Goal: Task Accomplishment & Management: Use online tool/utility

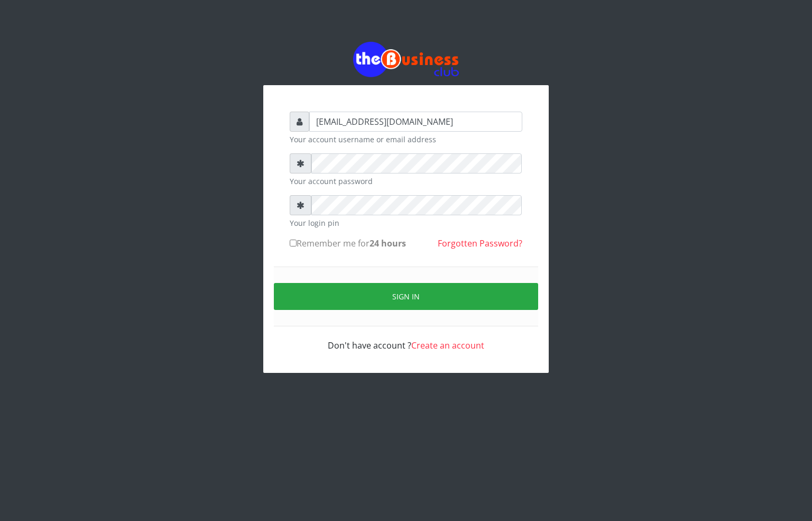
drag, startPoint x: 355, startPoint y: 193, endPoint x: 287, endPoint y: 211, distance: 70.4
click at [287, 211] on div "alfredglad1111@gmail.com Your account username or email address Your account pa…" at bounding box center [406, 231] width 254 height 261
click at [278, 204] on div "alfredglad1111@gmail.com Your account username or email address Your account pa…" at bounding box center [405, 229] width 285 height 288
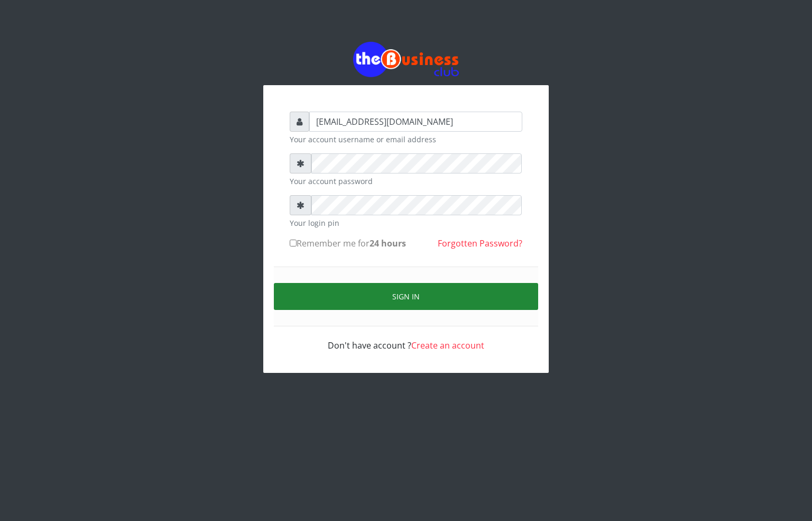
click at [370, 300] on button "Sign in" at bounding box center [406, 296] width 264 height 27
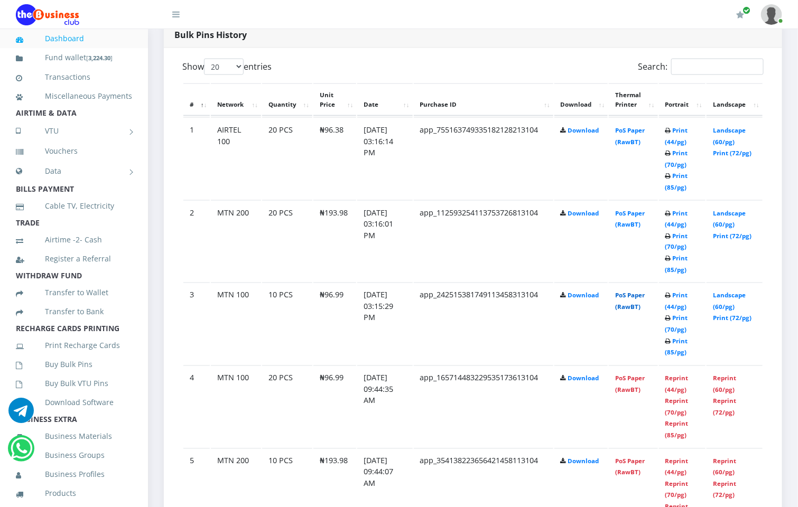
click at [634, 292] on link "PoS Paper (RawBT)" at bounding box center [630, 302] width 30 height 20
click at [626, 216] on link "PoS Paper (RawBT)" at bounding box center [630, 219] width 30 height 20
click at [639, 129] on link "PoS Paper (RawBT)" at bounding box center [630, 136] width 30 height 20
